Goal: Task Accomplishment & Management: Use online tool/utility

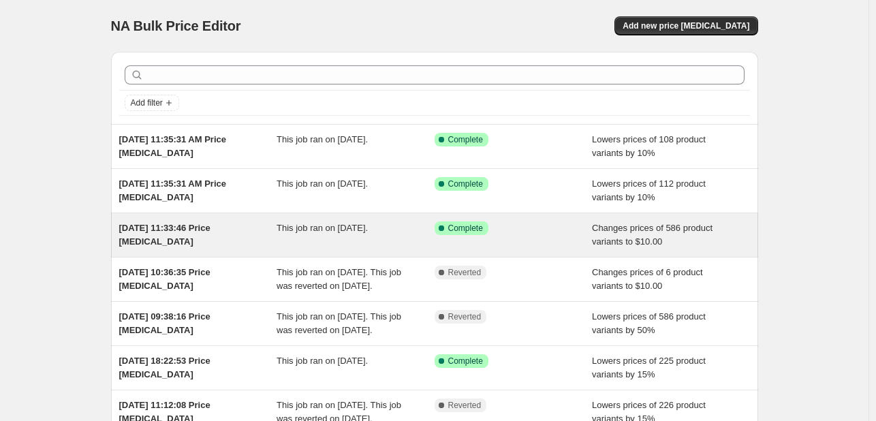
click at [251, 230] on div "[DATE] 11:33:46 Price [MEDICAL_DATA]" at bounding box center [198, 234] width 158 height 27
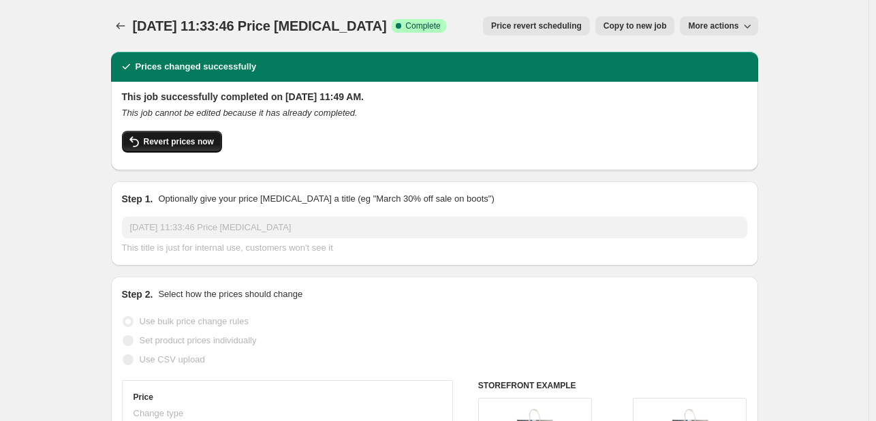
click at [181, 137] on span "Revert prices now" at bounding box center [179, 141] width 70 height 11
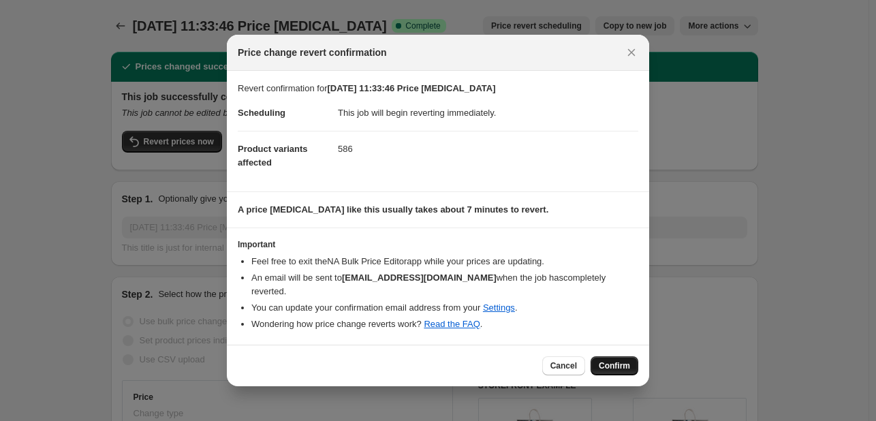
click at [610, 360] on span "Confirm" at bounding box center [614, 365] width 31 height 11
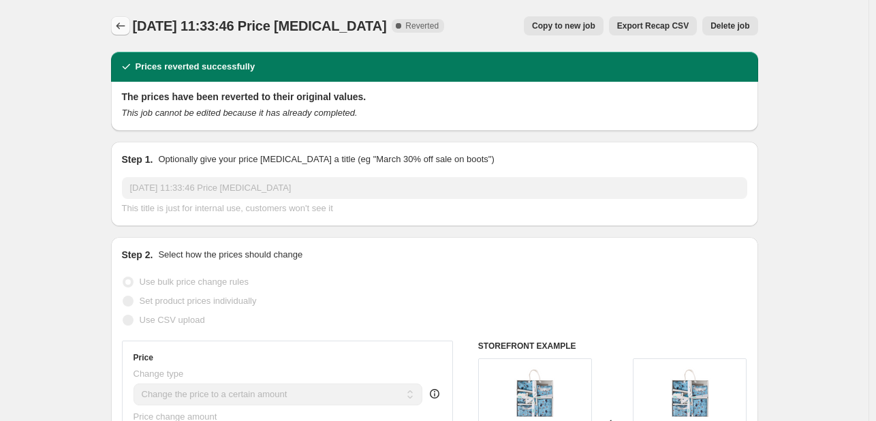
click at [125, 27] on icon "Price change jobs" at bounding box center [121, 26] width 14 height 14
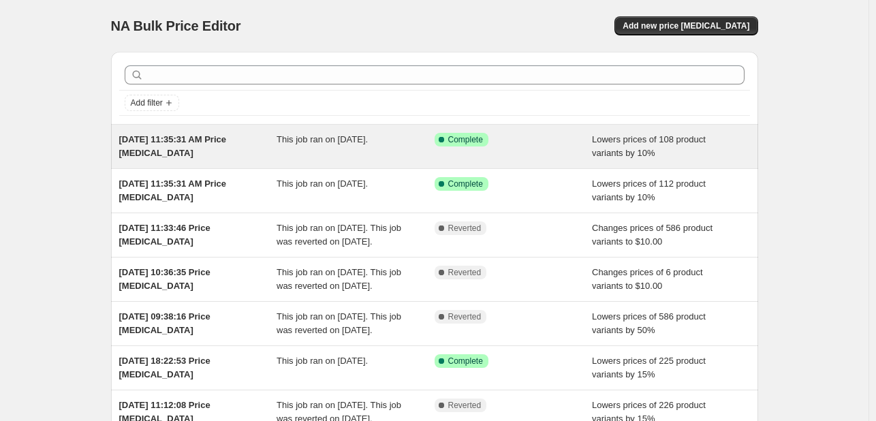
click at [151, 153] on span "[DATE] 11:35:31 AM Price [MEDICAL_DATA]" at bounding box center [173, 146] width 108 height 24
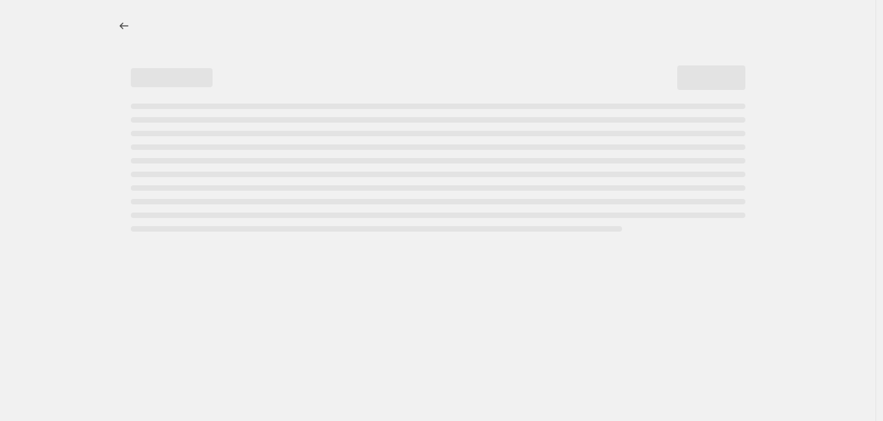
select select "percentage"
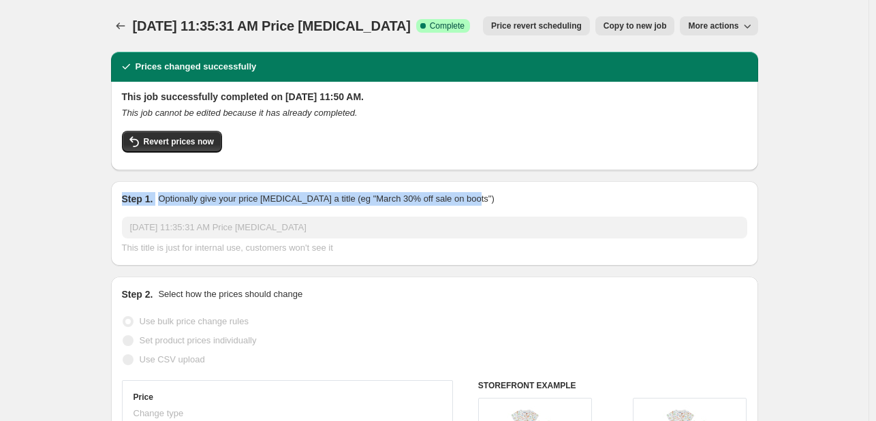
drag, startPoint x: 126, startPoint y: 198, endPoint x: 482, endPoint y: 198, distance: 356.3
click at [482, 198] on div "Step 1. Optionally give your price change job a title (eg "March 30% off sale o…" at bounding box center [434, 199] width 625 height 14
click at [483, 198] on div "Step 1. Optionally give your price change job a title (eg "March 30% off sale o…" at bounding box center [434, 199] width 625 height 14
drag, startPoint x: 483, startPoint y: 198, endPoint x: 121, endPoint y: 200, distance: 361.8
click at [121, 200] on div "Step 1. Optionally give your price change job a title (eg "March 30% off sale o…" at bounding box center [434, 223] width 647 height 84
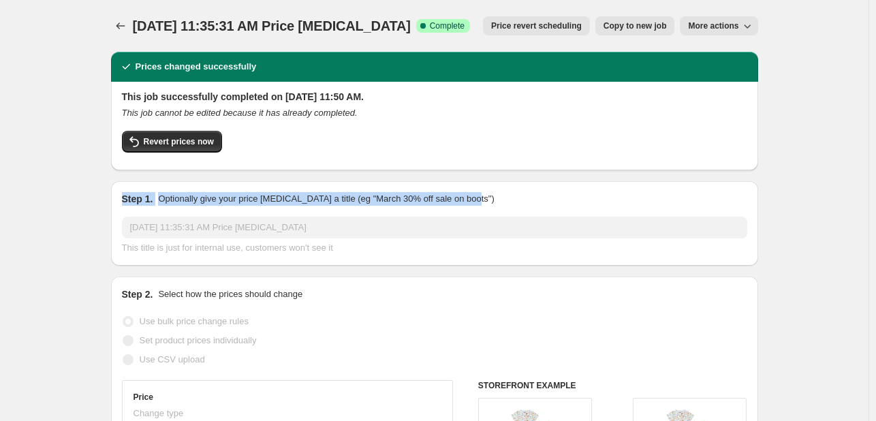
click at [119, 200] on div "Step 1. Optionally give your price change job a title (eg "March 30% off sale o…" at bounding box center [434, 223] width 647 height 84
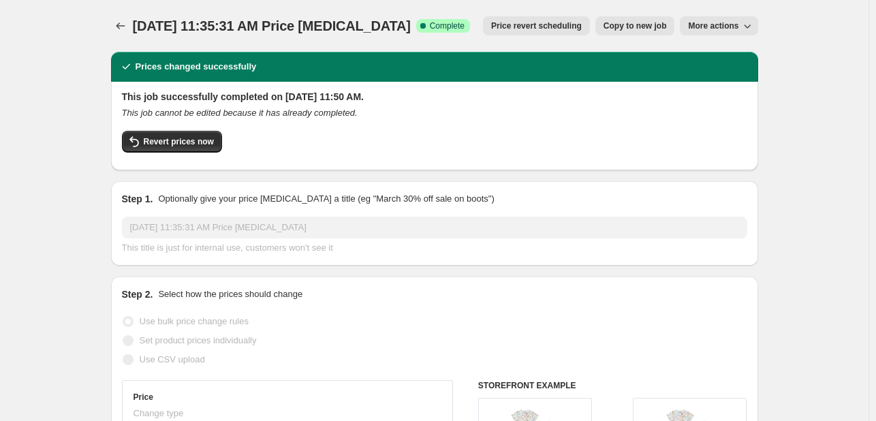
click at [119, 197] on div "Step 1. Optionally give your price change job a title (eg "March 30% off sale o…" at bounding box center [434, 223] width 647 height 84
click at [120, 22] on icon "Price change jobs" at bounding box center [121, 26] width 14 height 14
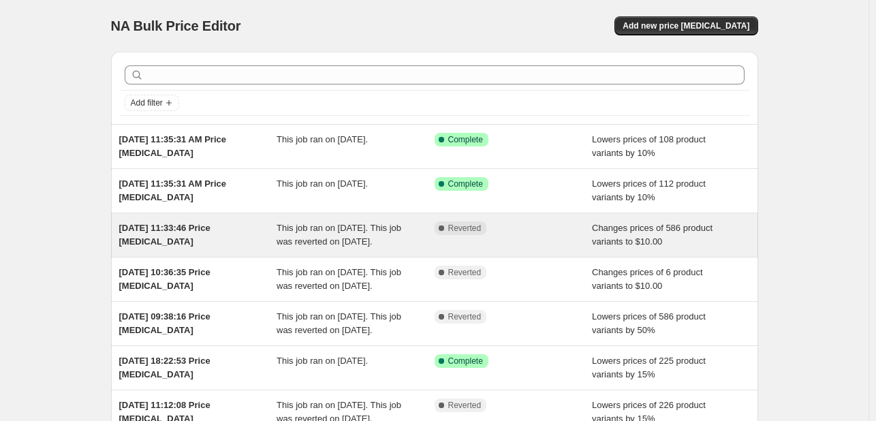
click at [271, 226] on div "[DATE] 11:33:46 Price [MEDICAL_DATA]" at bounding box center [198, 234] width 158 height 27
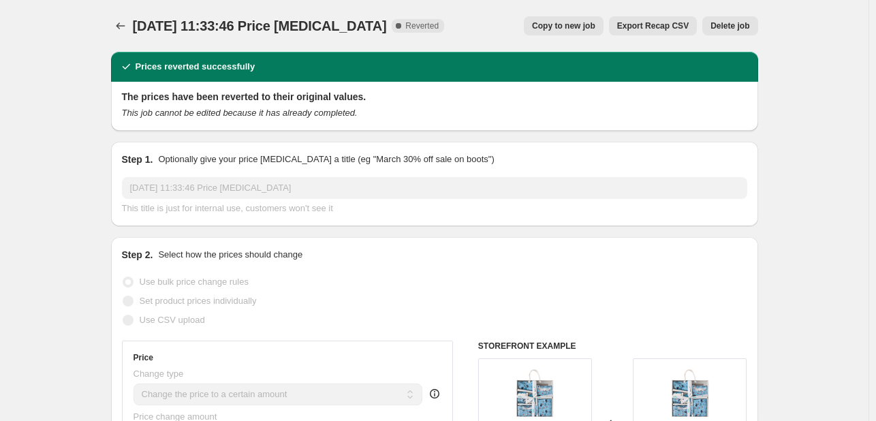
click at [115, 22] on button "Price change jobs" at bounding box center [120, 25] width 19 height 19
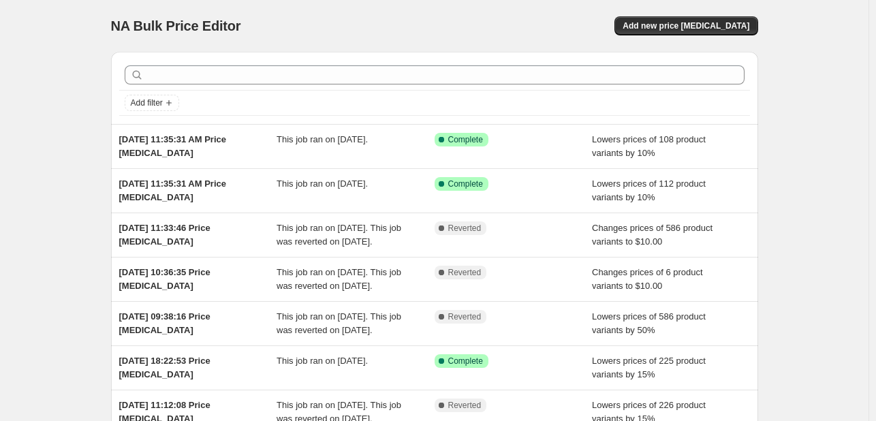
click at [809, 187] on div "NA Bulk Price Editor. This page is ready NA Bulk Price Editor Add new price cha…" at bounding box center [434, 351] width 869 height 702
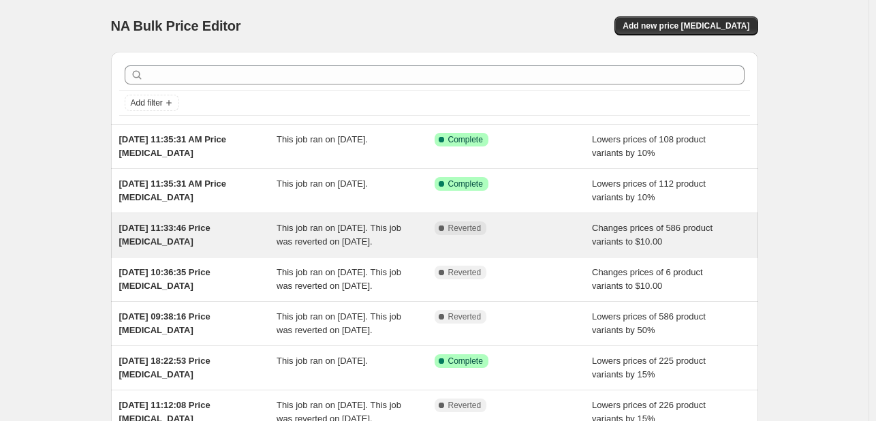
click at [351, 232] on span "This job ran on [DATE]. This job was reverted on [DATE]." at bounding box center [339, 235] width 125 height 24
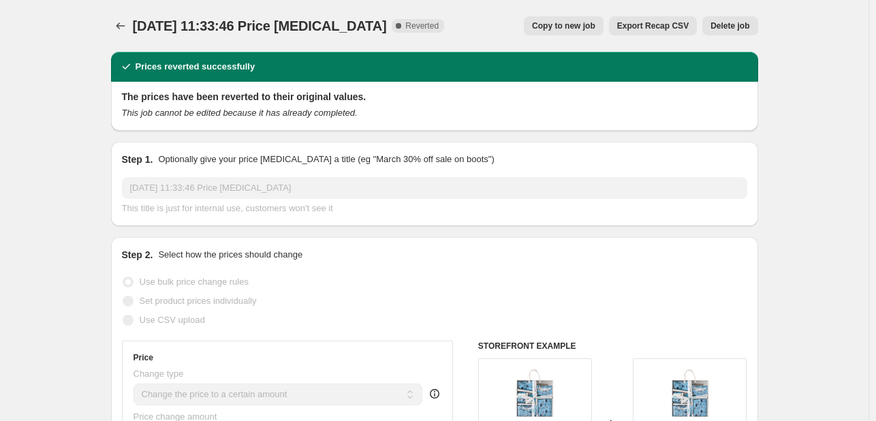
click at [580, 26] on span "Copy to new job" at bounding box center [563, 25] width 63 height 11
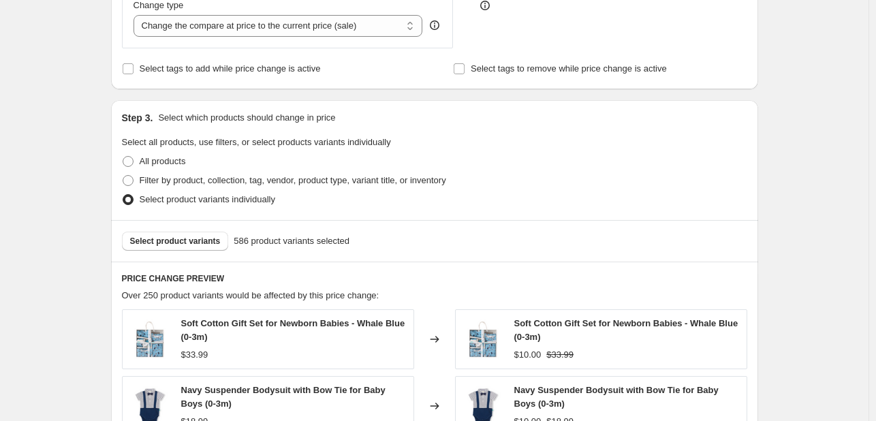
scroll to position [136, 0]
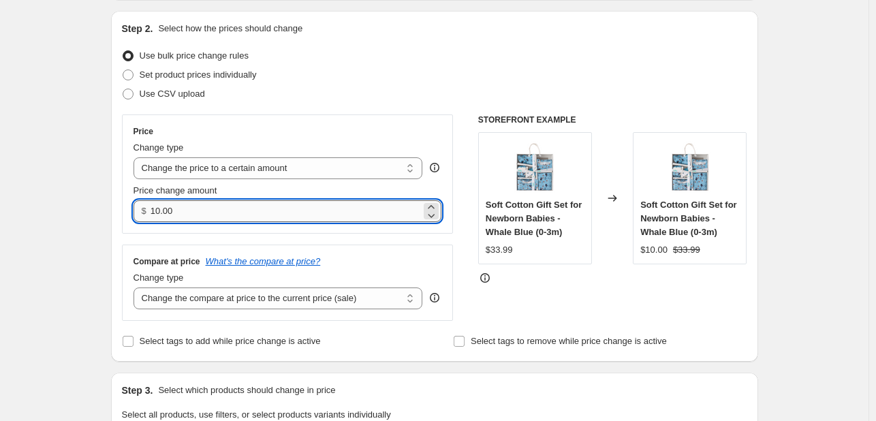
drag, startPoint x: 161, startPoint y: 213, endPoint x: 153, endPoint y: 213, distance: 8.2
click at [153, 213] on input "10.00" at bounding box center [286, 211] width 270 height 22
drag, startPoint x: 196, startPoint y: 211, endPoint x: 135, endPoint y: 214, distance: 61.4
click at [135, 214] on div "Price Change type Change the price to a certain amount Change the price by a ce…" at bounding box center [288, 173] width 332 height 119
click at [360, 163] on select "Change the price to a certain amount Change the price by a certain amount Chang…" at bounding box center [279, 168] width 290 height 22
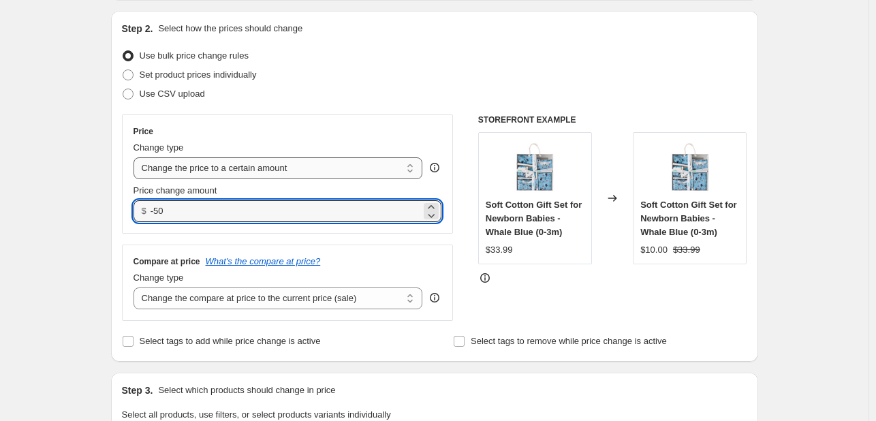
type input "0.00"
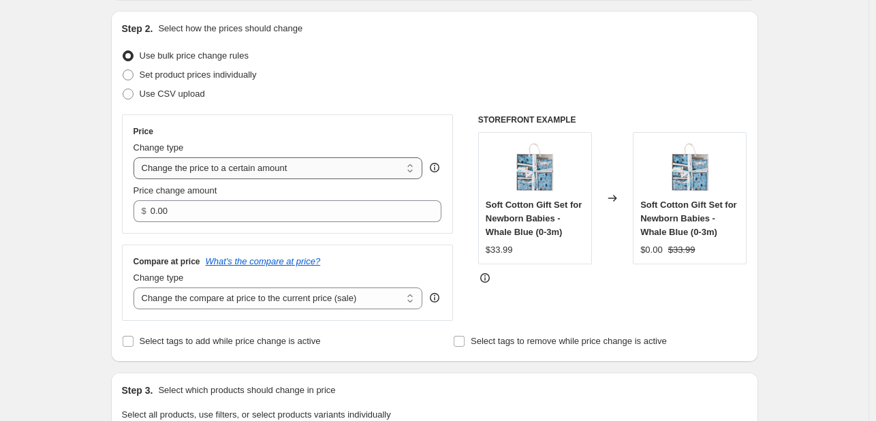
click at [342, 174] on select "Change the price to a certain amount Change the price by a certain amount Chang…" at bounding box center [279, 168] width 290 height 22
select select "percentage"
click at [136, 157] on select "Change the price to a certain amount Change the price by a certain amount Chang…" at bounding box center [279, 168] width 290 height 22
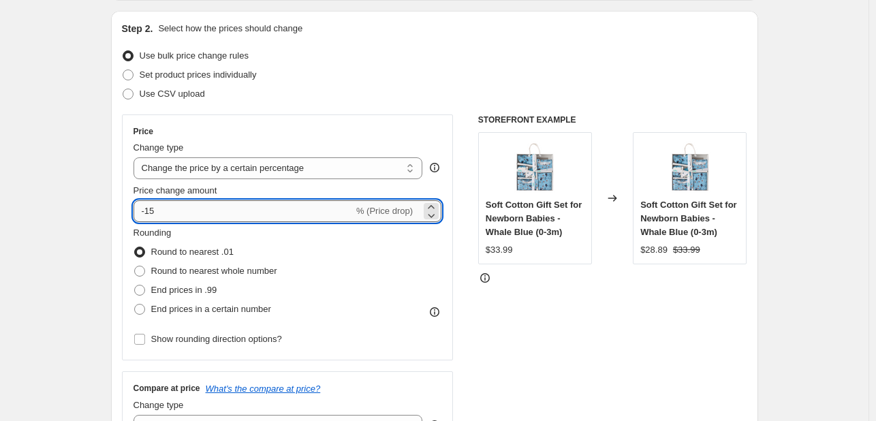
drag, startPoint x: 170, startPoint y: 213, endPoint x: 144, endPoint y: 211, distance: 26.7
click at [144, 211] on input "-15" at bounding box center [244, 211] width 220 height 22
click at [153, 208] on input "-15" at bounding box center [244, 211] width 220 height 22
drag, startPoint x: 149, startPoint y: 209, endPoint x: 164, endPoint y: 209, distance: 15.0
click at [164, 209] on input "-15" at bounding box center [244, 211] width 220 height 22
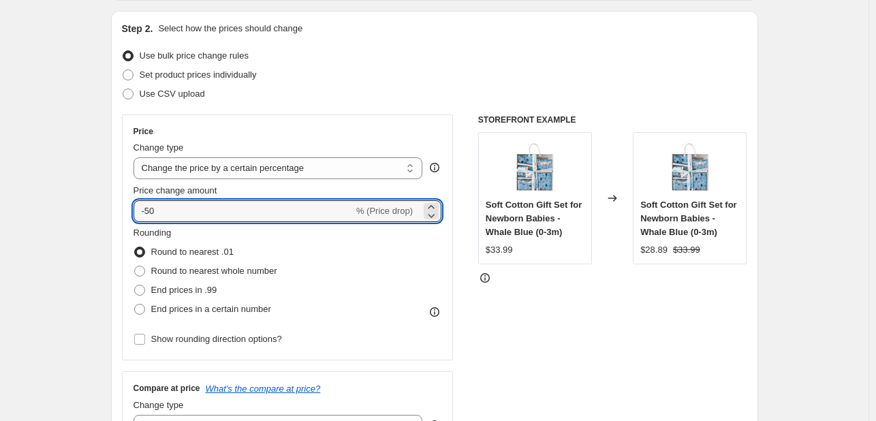
click at [398, 134] on div "Price" at bounding box center [288, 131] width 309 height 11
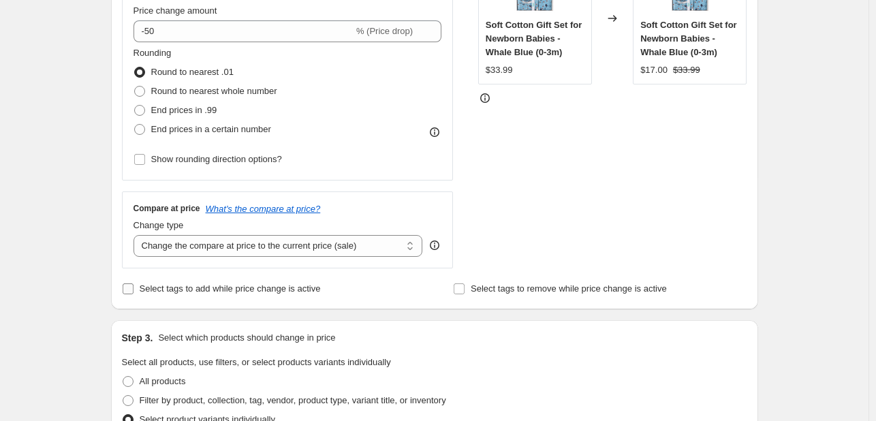
scroll to position [117, 0]
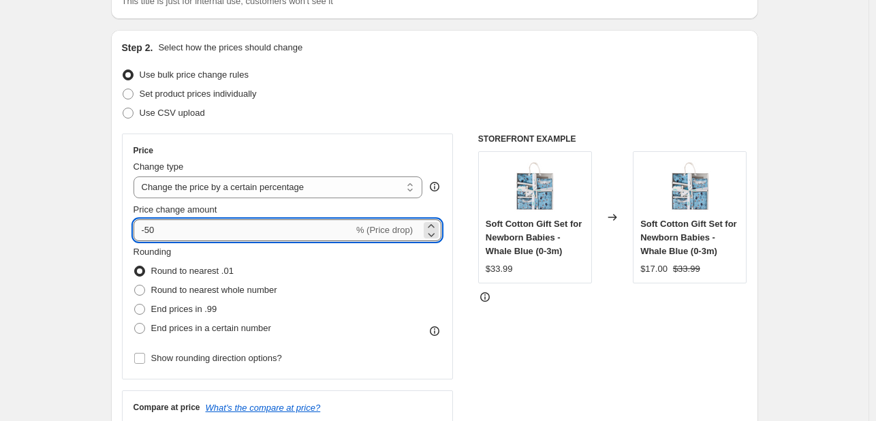
drag, startPoint x: 164, startPoint y: 231, endPoint x: 150, endPoint y: 230, distance: 13.7
click at [150, 230] on input "-50" at bounding box center [244, 230] width 220 height 22
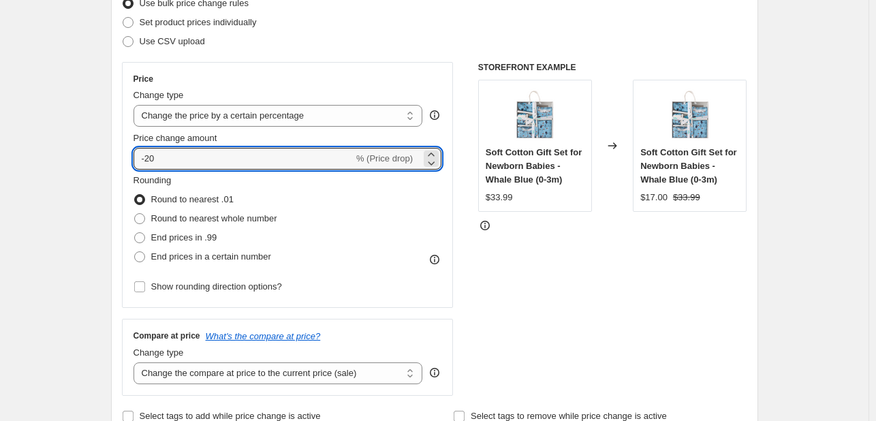
scroll to position [49, 0]
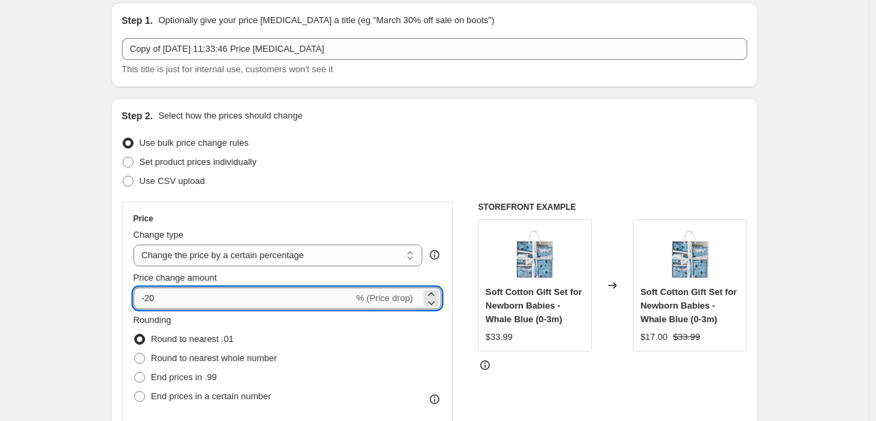
drag, startPoint x: 158, startPoint y: 294, endPoint x: 147, endPoint y: 296, distance: 11.1
click at [147, 296] on input "-20" at bounding box center [244, 299] width 220 height 22
type input "-50"
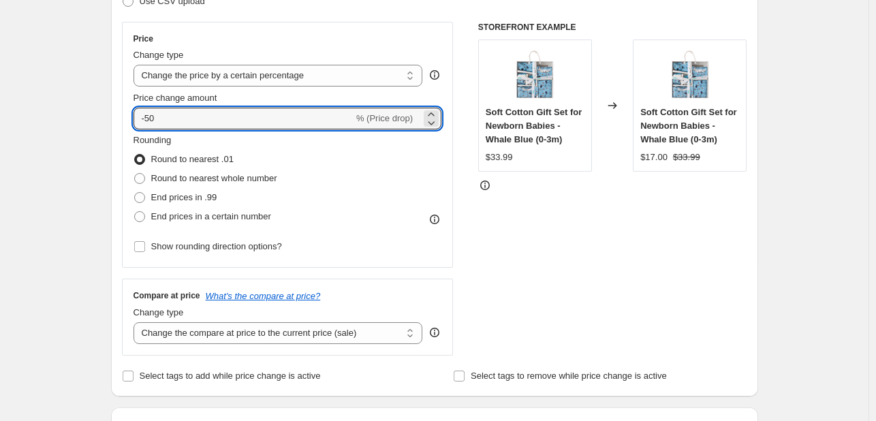
scroll to position [185, 0]
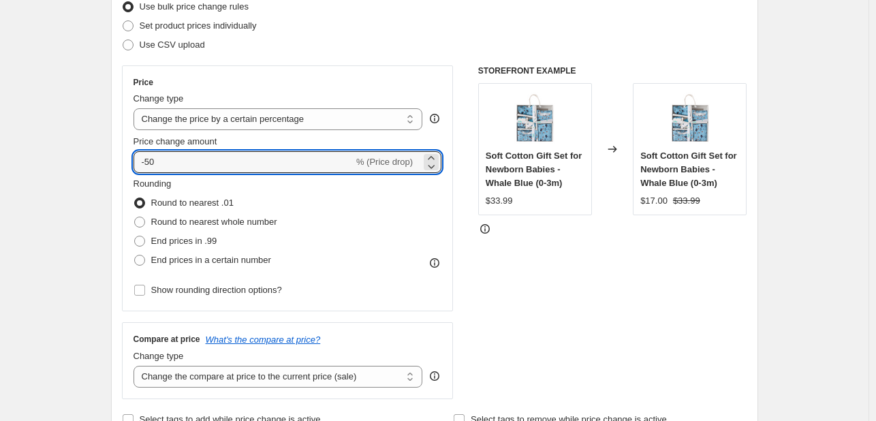
click at [335, 142] on div "Price change amount" at bounding box center [288, 142] width 309 height 14
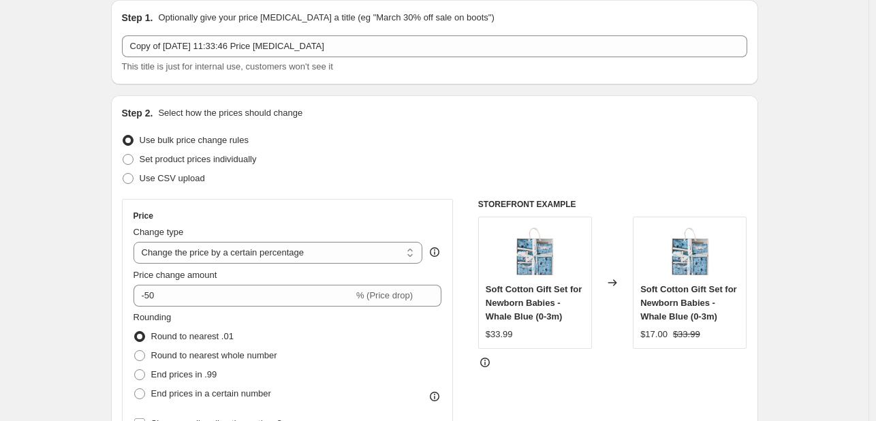
scroll to position [49, 0]
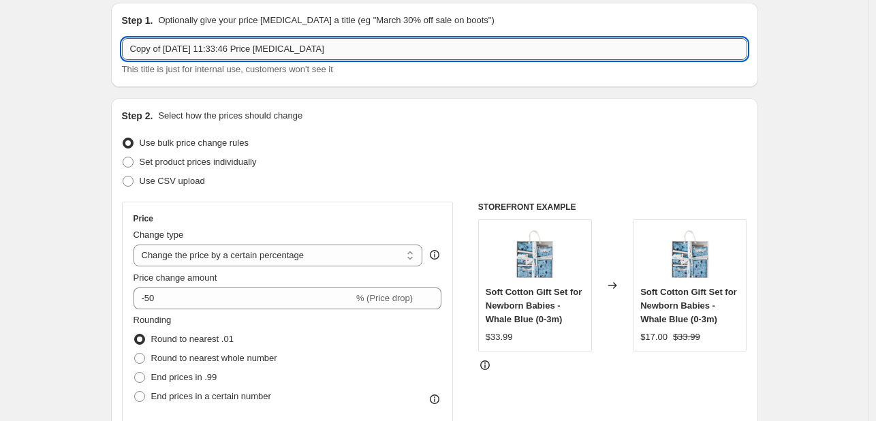
click at [312, 50] on input "Copy of 10 Jun 2025, 11:33:46 Price change job" at bounding box center [434, 49] width 625 height 22
paste input "y collection 50%"
drag, startPoint x: 168, startPoint y: 49, endPoint x: 106, endPoint y: 50, distance: 61.3
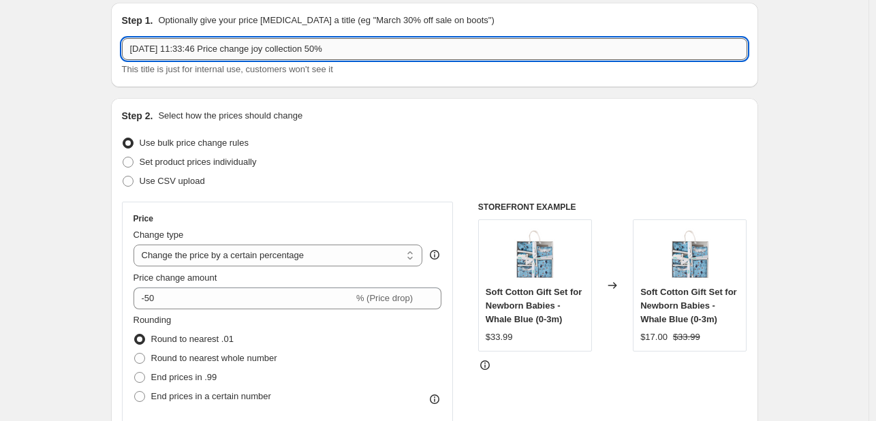
drag, startPoint x: 142, startPoint y: 50, endPoint x: 131, endPoint y: 50, distance: 10.9
click at [131, 50] on input "10 Jun 2025, 11:33:46 Price change joy collection 50%" at bounding box center [434, 49] width 625 height 22
click at [153, 51] on input "15 Jun 2025, 11:33:46 Price change joy collection 50%" at bounding box center [434, 49] width 625 height 22
click at [150, 52] on input "15 Sp2025, 11:33:46 Price change joy collection 50%" at bounding box center [434, 49] width 625 height 22
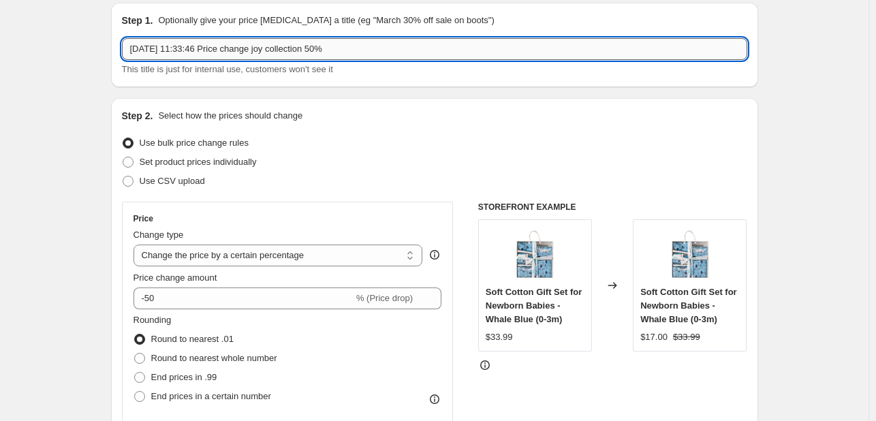
click at [159, 48] on input "15 Sep2025, 11:33:46 Price change joy collection 50%" at bounding box center [434, 49] width 625 height 22
click at [188, 49] on input "15 Sep 2025, 11:33:46 Price change joy collection 50%" at bounding box center [434, 49] width 625 height 22
drag, startPoint x: 271, startPoint y: 48, endPoint x: -50, endPoint y: 48, distance: 320.9
click at [0, 48] on html "Home Settings Plans Skip to content Create new price change job. This page is r…" at bounding box center [438, 161] width 876 height 421
click at [195, 50] on input "15 Sep 2025, 11:33:46 Price change joy collection 50%" at bounding box center [434, 49] width 625 height 22
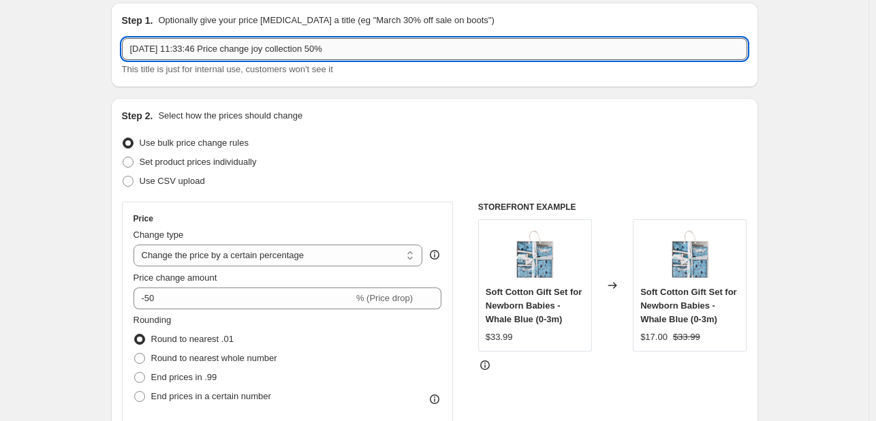
drag, startPoint x: 186, startPoint y: 48, endPoint x: 218, endPoint y: 52, distance: 32.4
click at [218, 52] on input "15 Sep 2025, 11:33:46 Price change joy collection 50%" at bounding box center [434, 49] width 625 height 22
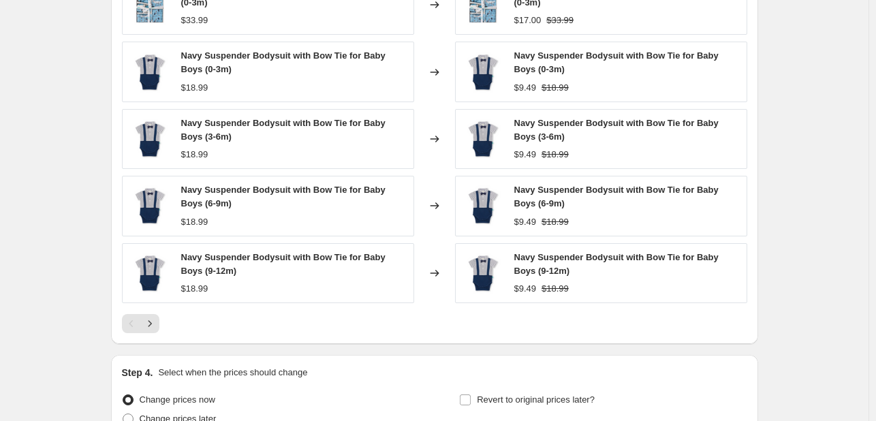
scroll to position [1003, 0]
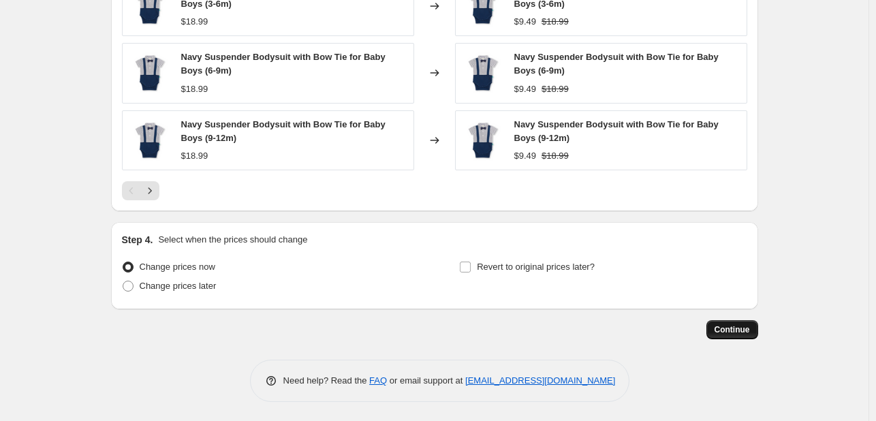
type input "15 Sep 2025, Price change joy collection 50%"
click at [745, 327] on span "Continue" at bounding box center [732, 329] width 35 height 11
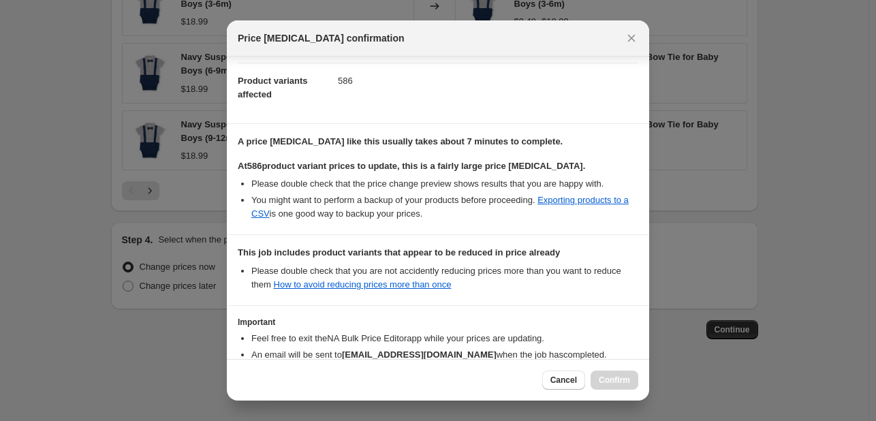
scroll to position [226, 0]
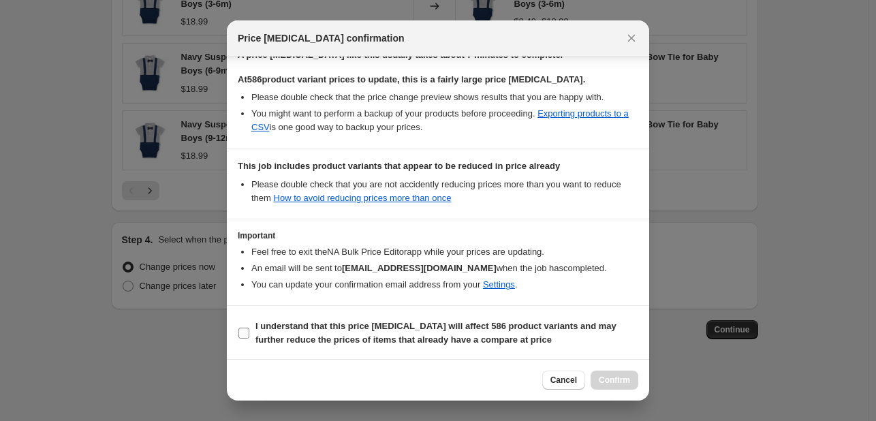
click at [238, 330] on span ":rbq:" at bounding box center [244, 333] width 12 height 12
click at [238, 330] on input "I understand that this price change job will affect 586 product variants and ma…" at bounding box center [243, 333] width 11 height 11
checkbox input "true"
click at [600, 373] on button "Confirm" at bounding box center [615, 380] width 48 height 19
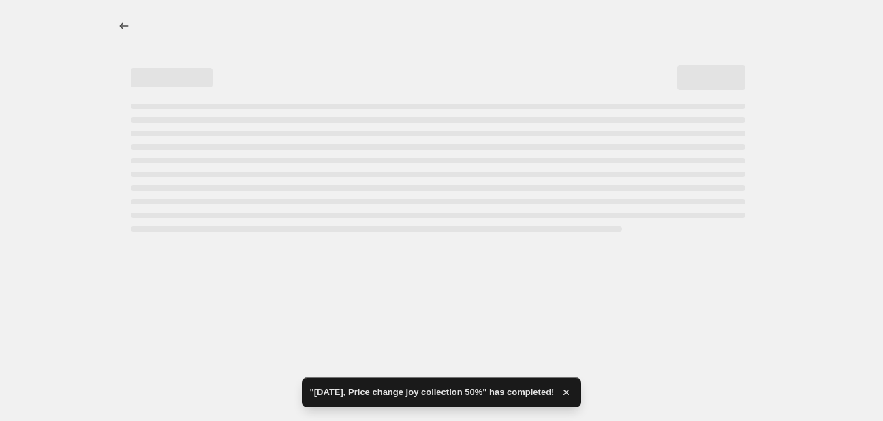
select select "percentage"
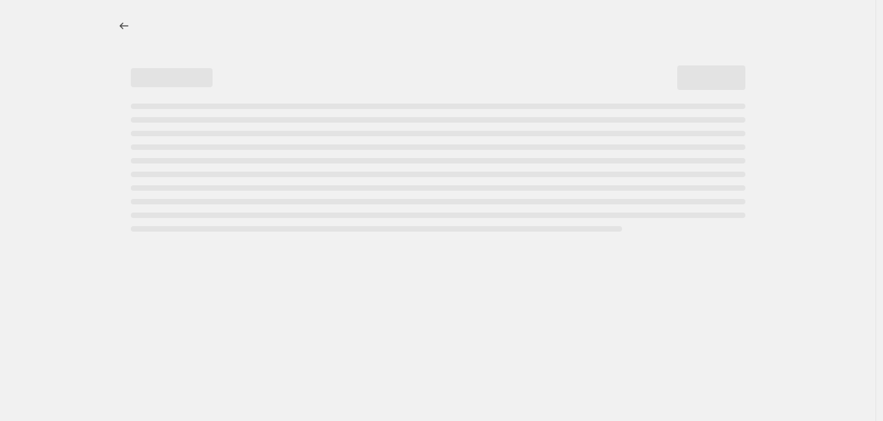
select select "percentage"
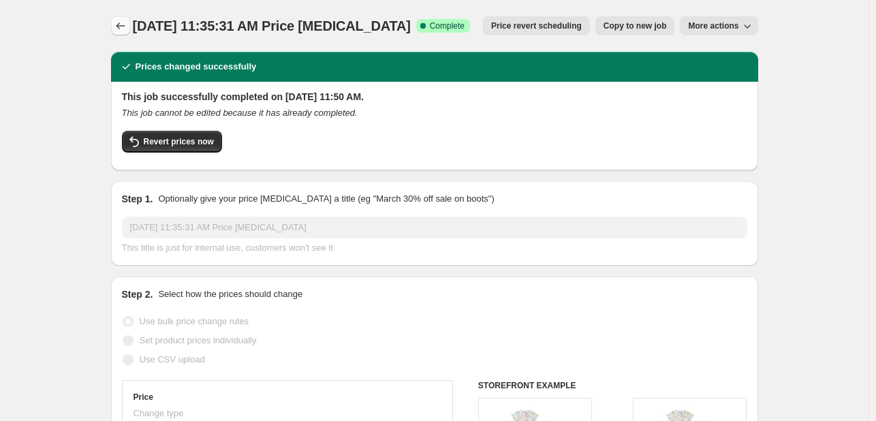
click at [123, 27] on icon "Price change jobs" at bounding box center [121, 26] width 14 height 14
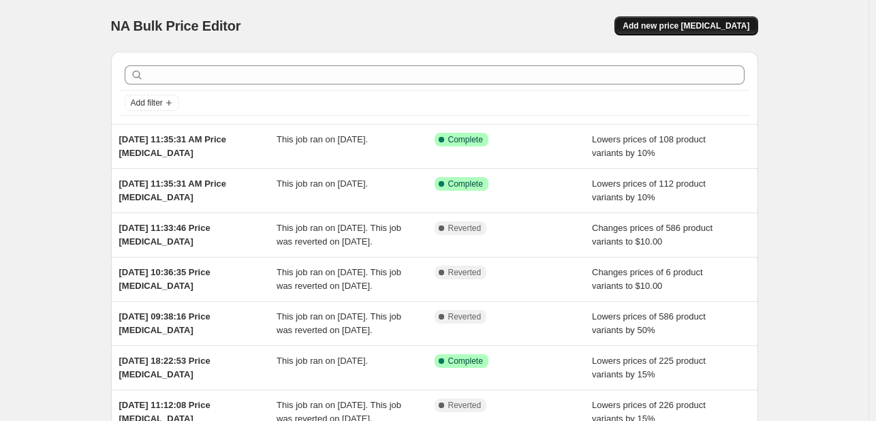
click at [679, 25] on span "Add new price [MEDICAL_DATA]" at bounding box center [686, 25] width 127 height 11
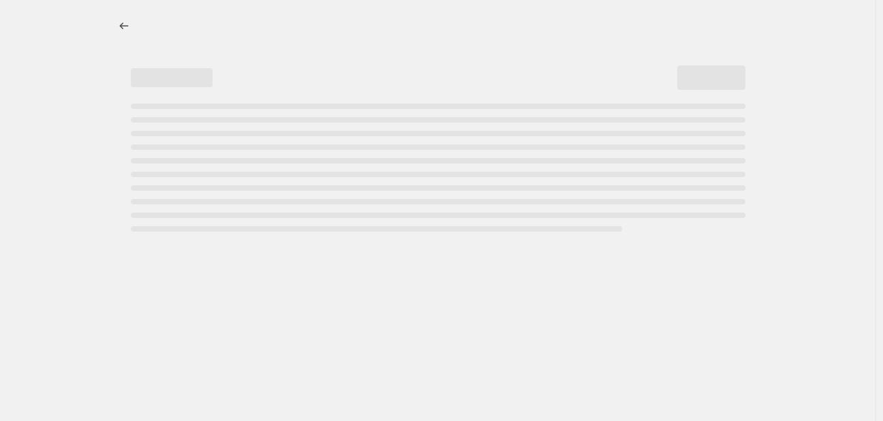
select select "percentage"
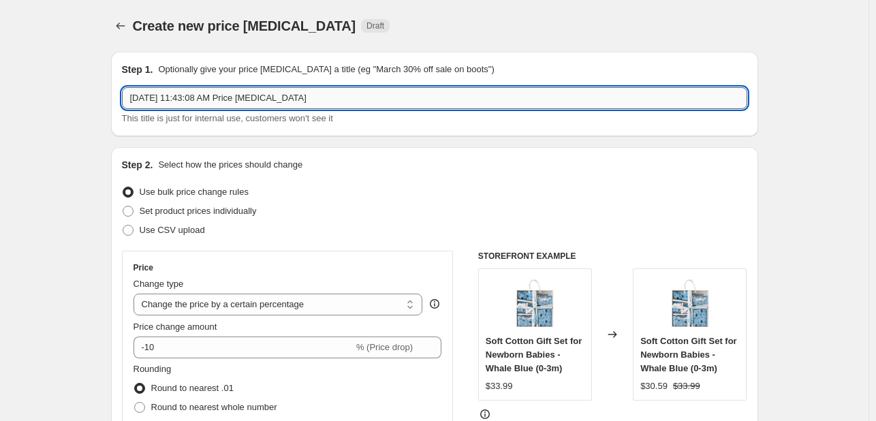
click at [342, 93] on input "[DATE] 11:43:08 AM Price [MEDICAL_DATA]" at bounding box center [434, 98] width 625 height 22
click at [295, 99] on input "[DATE] 11:43:08 AM Price [MEDICAL_DATA]" at bounding box center [434, 98] width 625 height 22
paste input "y collection"
type input "[DATE] 11:43:08 AM Price change joy collection 50%"
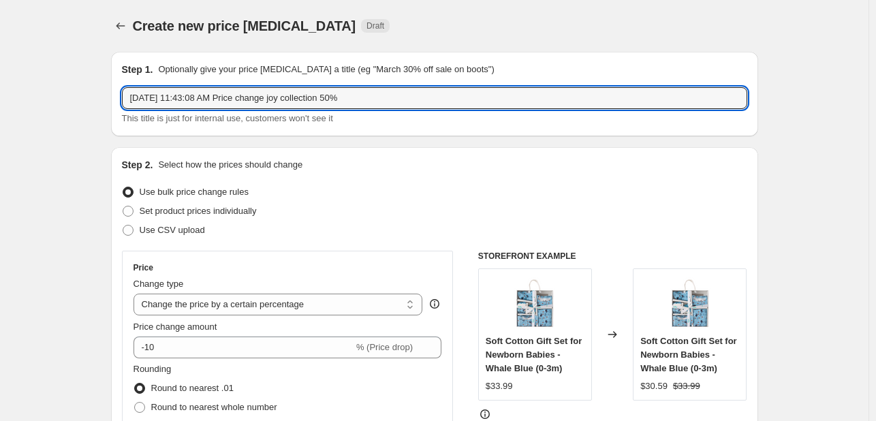
scroll to position [68, 0]
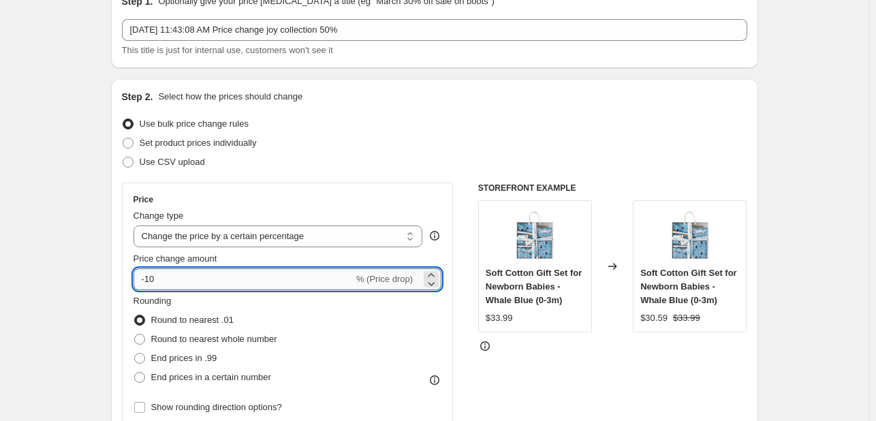
drag, startPoint x: 161, startPoint y: 280, endPoint x: 150, endPoint y: 281, distance: 11.0
click at [150, 281] on input "-10" at bounding box center [244, 279] width 220 height 22
type input "-50"
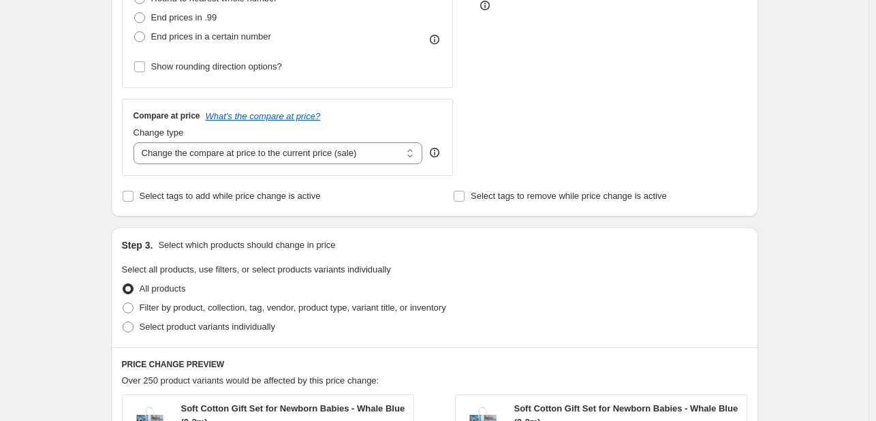
scroll to position [477, 0]
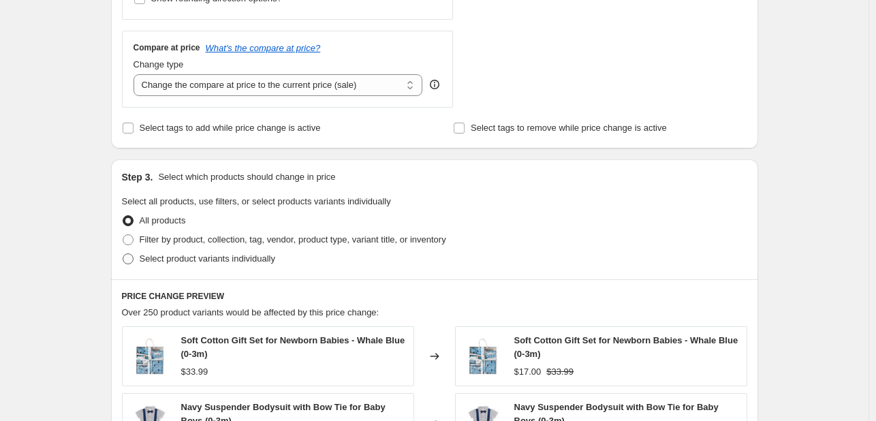
click at [130, 257] on span at bounding box center [128, 258] width 11 height 11
click at [123, 254] on input "Select product variants individually" at bounding box center [123, 253] width 1 height 1
radio input "true"
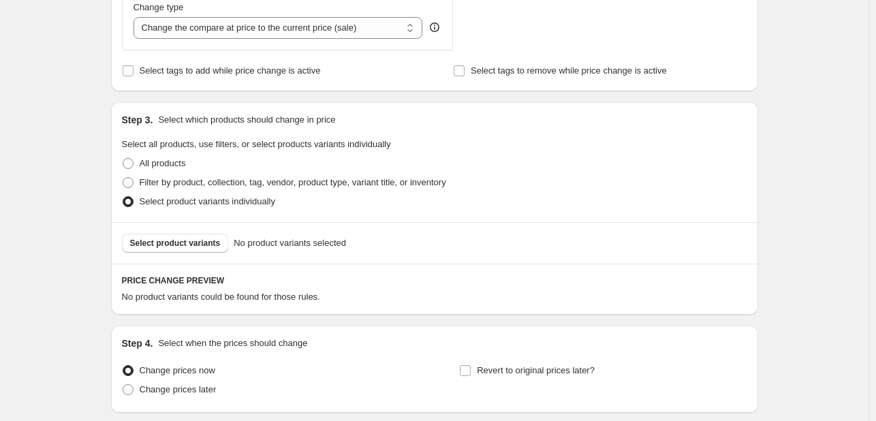
scroll to position [613, 0]
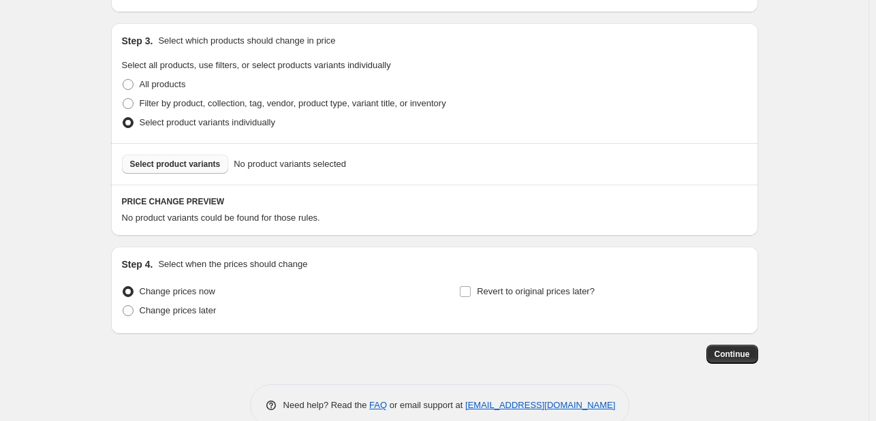
click at [200, 166] on span "Select product variants" at bounding box center [175, 164] width 91 height 11
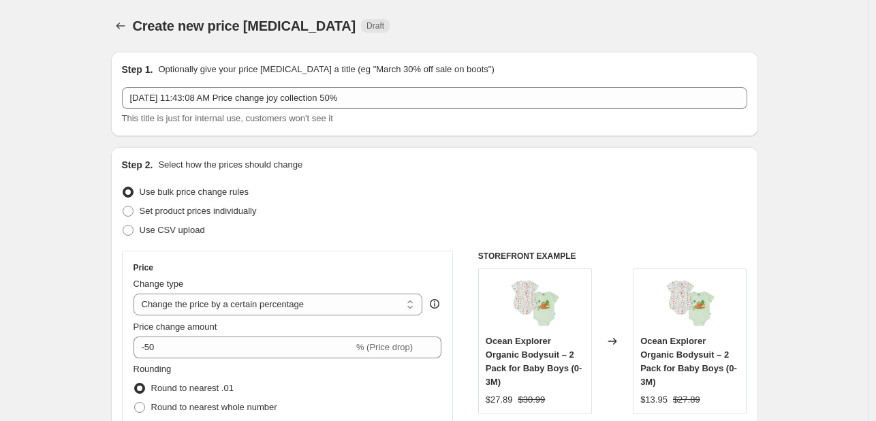
scroll to position [0, 0]
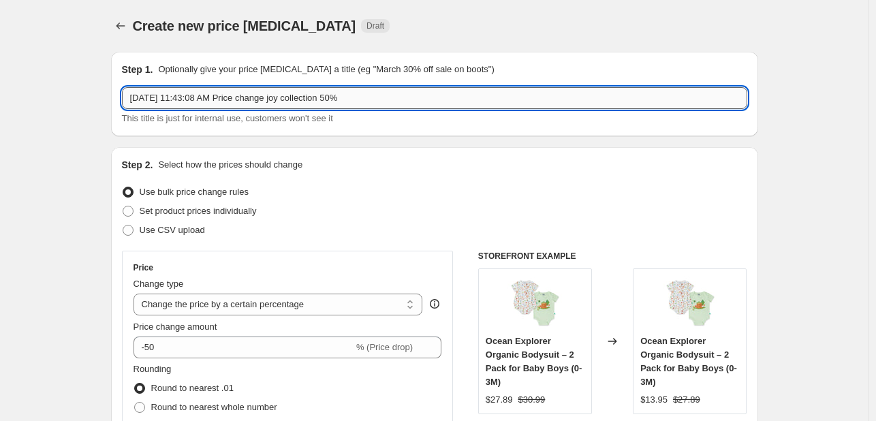
drag, startPoint x: 377, startPoint y: 98, endPoint x: 291, endPoint y: 102, distance: 86.6
click at [291, 102] on input "[DATE] 11:43:08 AM Price change joy collection 50%" at bounding box center [434, 98] width 625 height 22
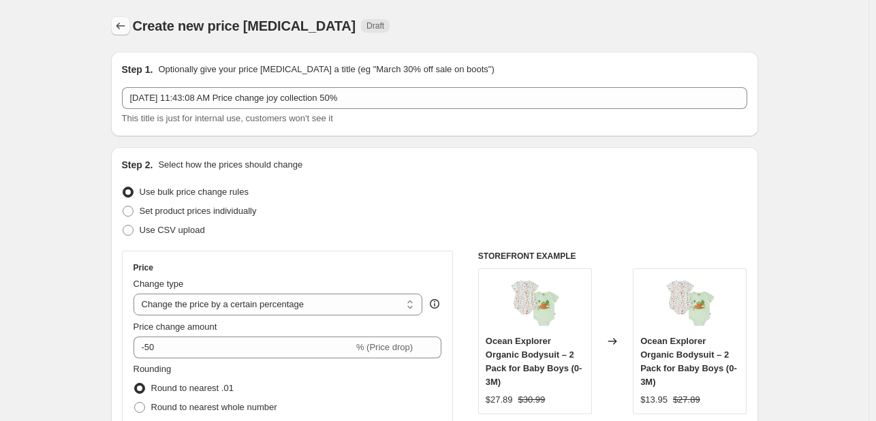
click at [125, 27] on icon "Price change jobs" at bounding box center [121, 26] width 14 height 14
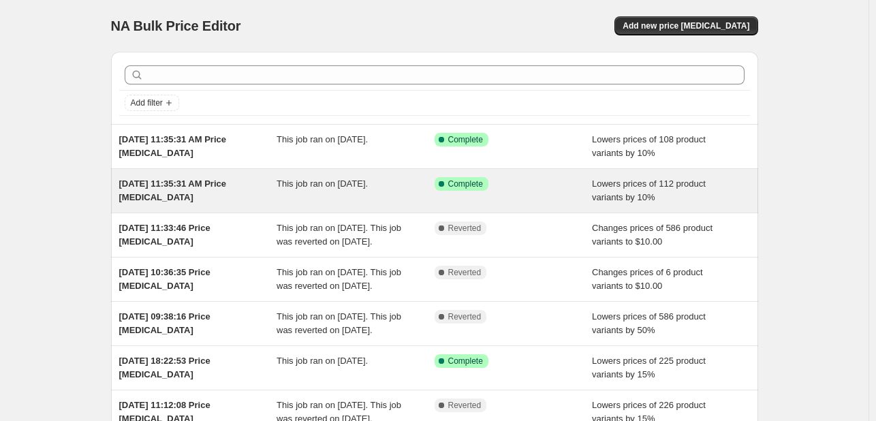
click at [323, 201] on div "This job ran on [DATE]." at bounding box center [356, 190] width 158 height 27
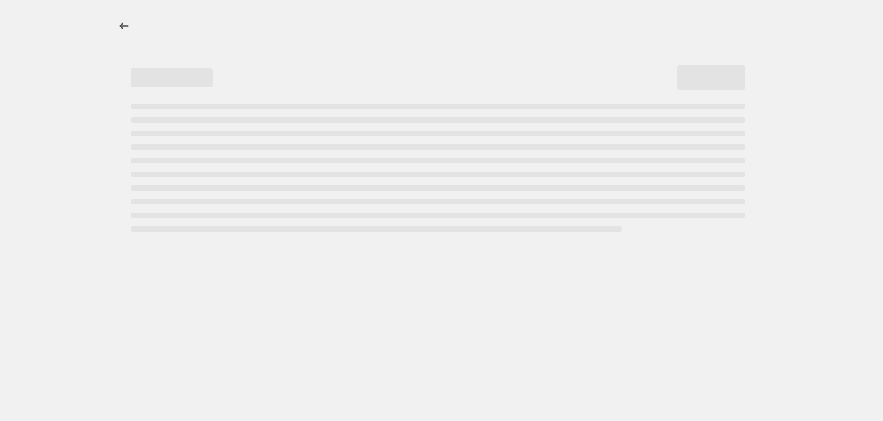
select select "percentage"
